Goal: Find contact information

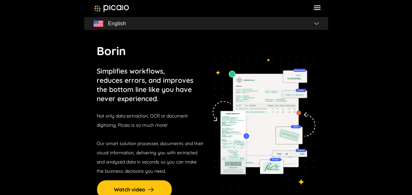
click at [319, 9] on icon at bounding box center [317, 7] width 9 height 9
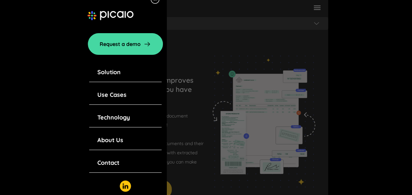
click at [123, 165] on div "Contact" at bounding box center [125, 162] width 72 height 19
click at [118, 165] on link "Contact" at bounding box center [108, 162] width 22 height 9
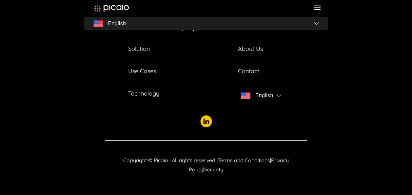
scroll to position [395, 0]
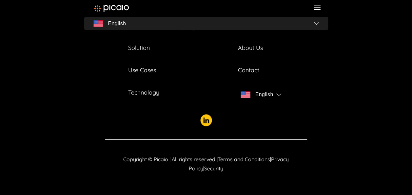
click at [261, 158] on span "Terms and Conditions" at bounding box center [244, 159] width 52 height 7
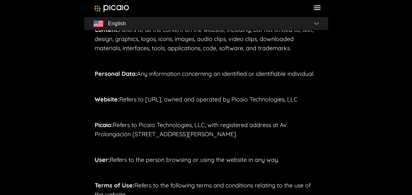
scroll to position [197, 0]
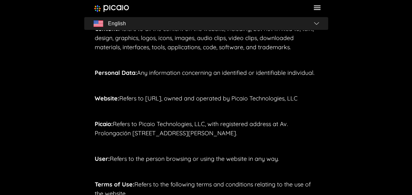
drag, startPoint x: 167, startPoint y: 152, endPoint x: 283, endPoint y: 134, distance: 117.3
click at [283, 134] on span "Refers to Picaio Technologies, LLC, with registered address at Av. Prolongación…" at bounding box center [191, 128] width 193 height 17
copy span "Av. Prolongación [STREET_ADDRESS][PERSON_NAME]"
